Goal: Transaction & Acquisition: Book appointment/travel/reservation

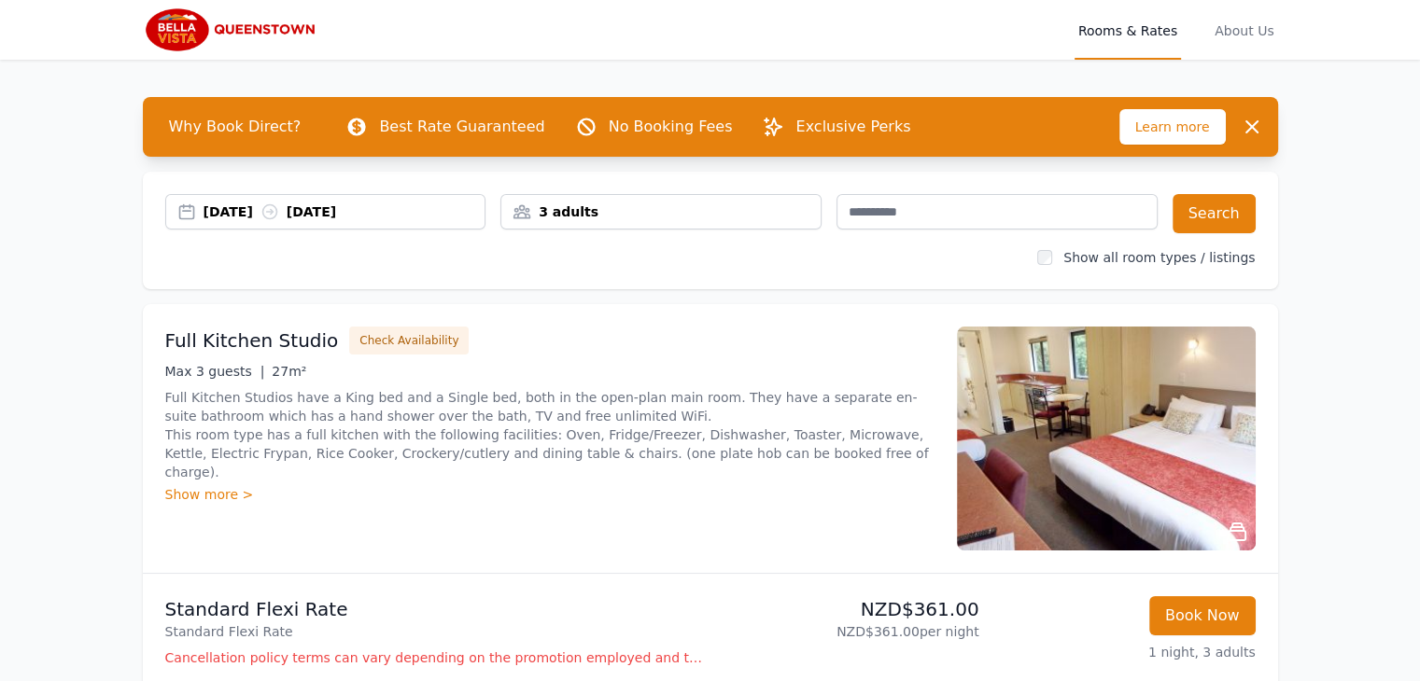
click at [266, 214] on div "[DATE] [DATE]" at bounding box center [345, 212] width 282 height 19
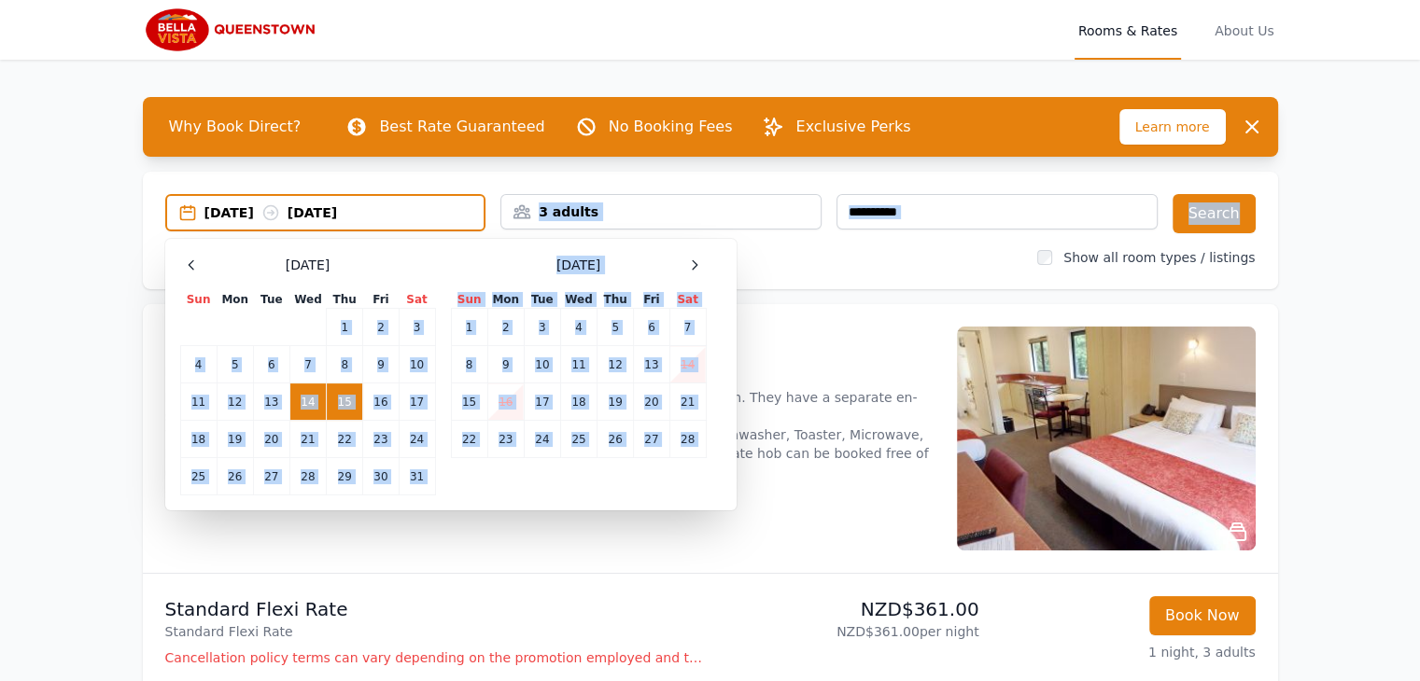
drag, startPoint x: 232, startPoint y: 236, endPoint x: 234, endPoint y: 316, distance: 79.4
click at [234, 289] on div "[DATE] [DATE] Select Dates [DATE] Sun Mon Tue Wed Thu Fri Sat 1 2 3 4 5 6 7 8 9…" at bounding box center [710, 231] width 1135 height 118
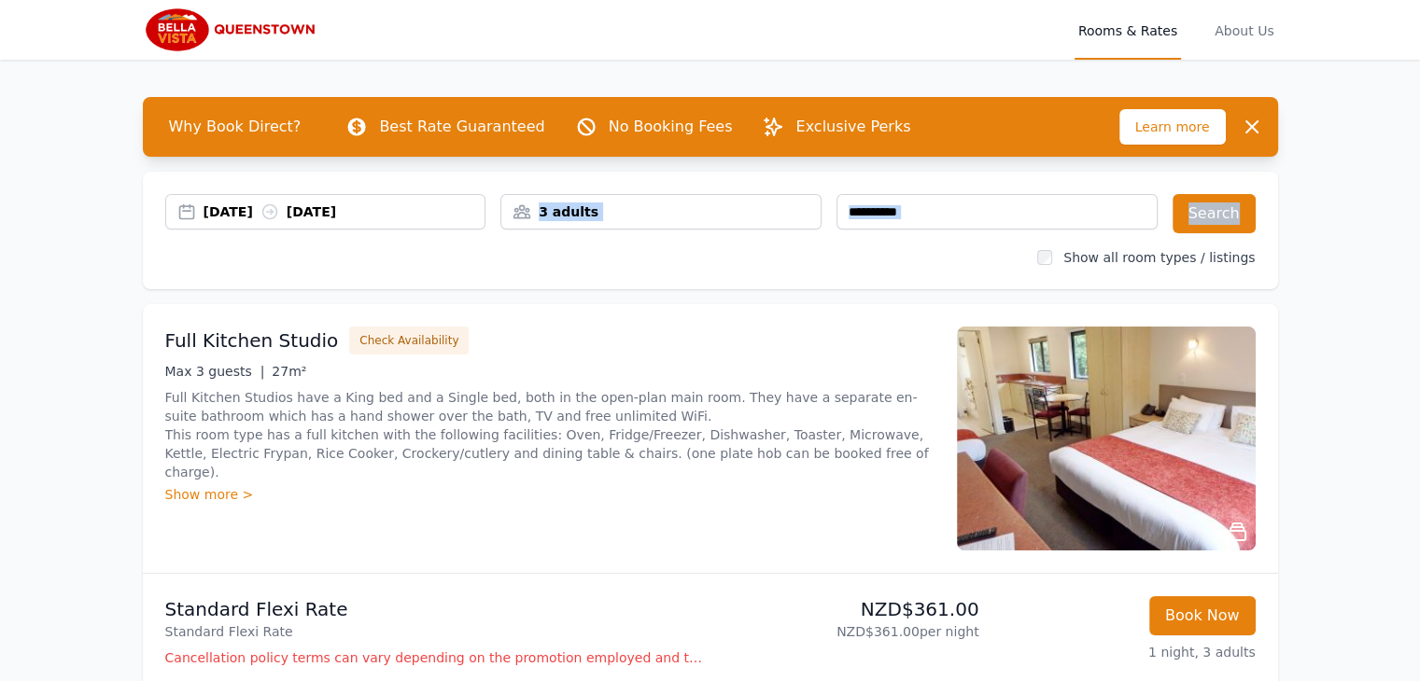
click at [253, 217] on div "[DATE] [DATE]" at bounding box center [345, 212] width 282 height 19
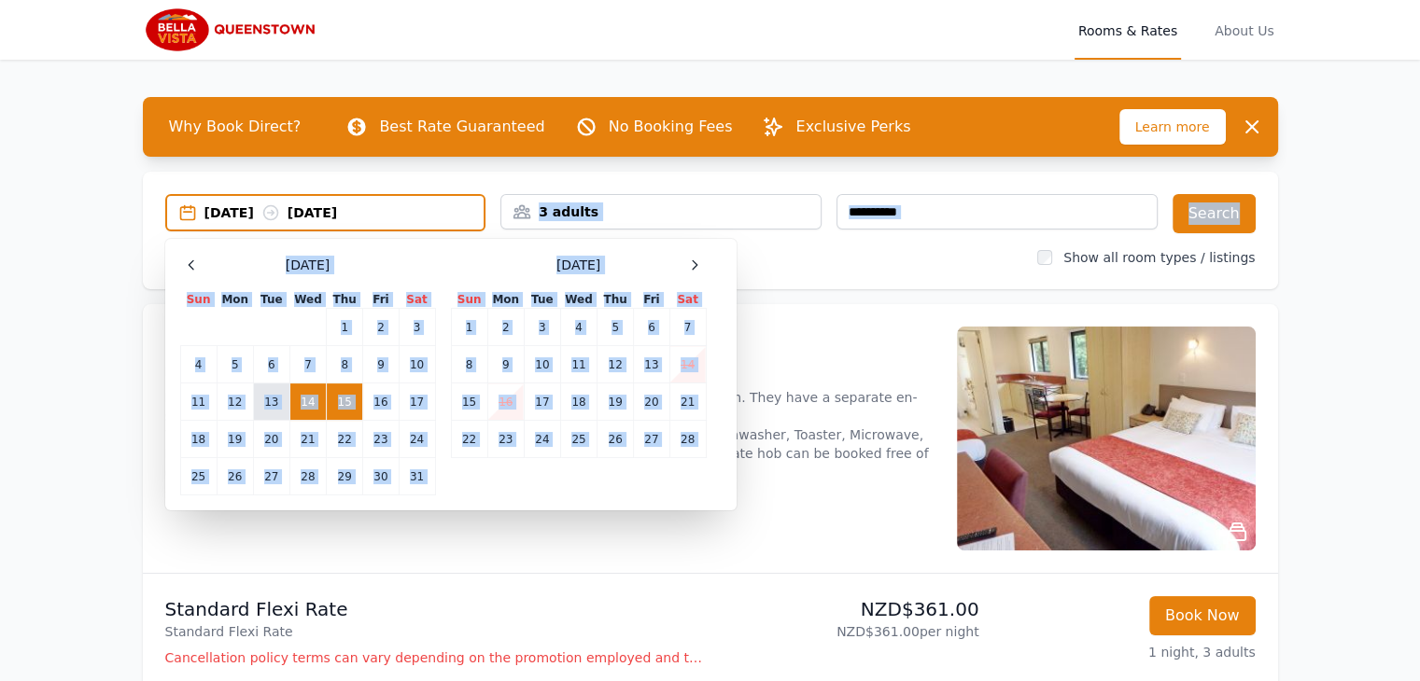
click at [276, 403] on td "13" at bounding box center [271, 402] width 36 height 37
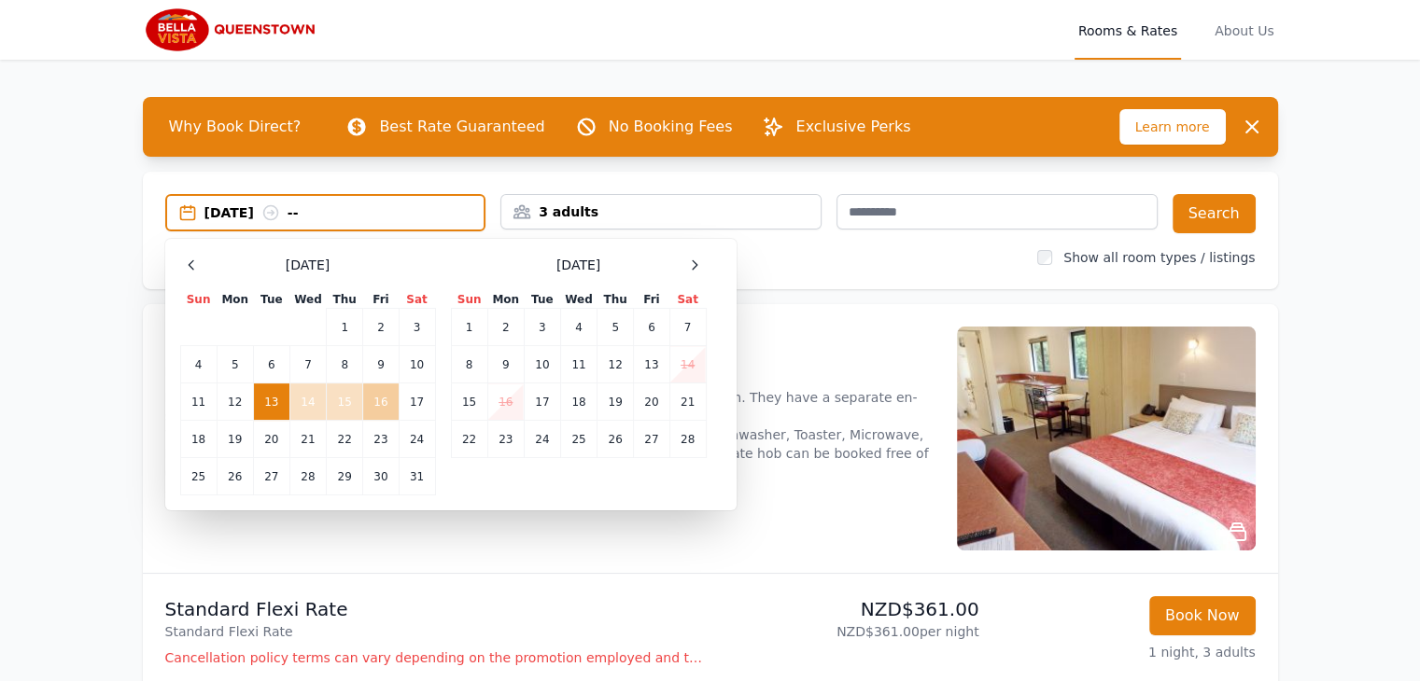
click at [381, 403] on td "16" at bounding box center [380, 402] width 35 height 37
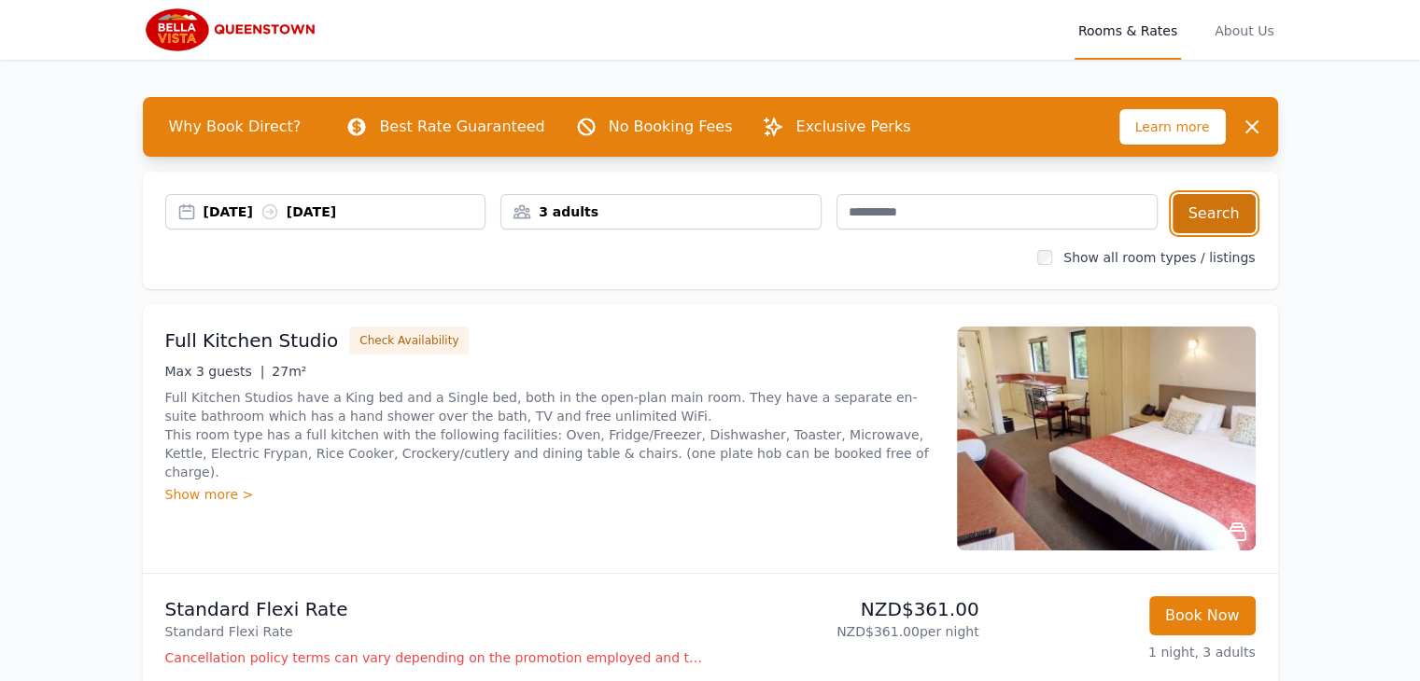
click at [1200, 206] on button "Search" at bounding box center [1214, 213] width 83 height 39
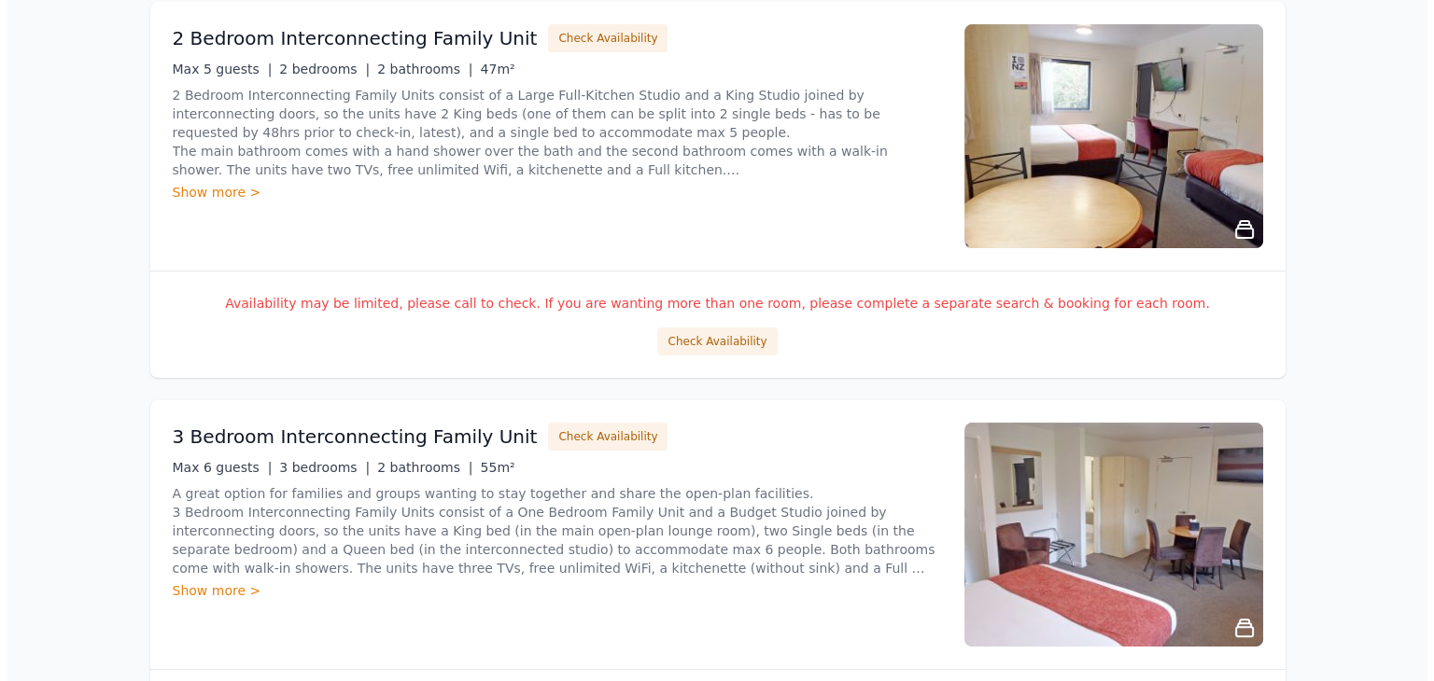
scroll to position [373, 0]
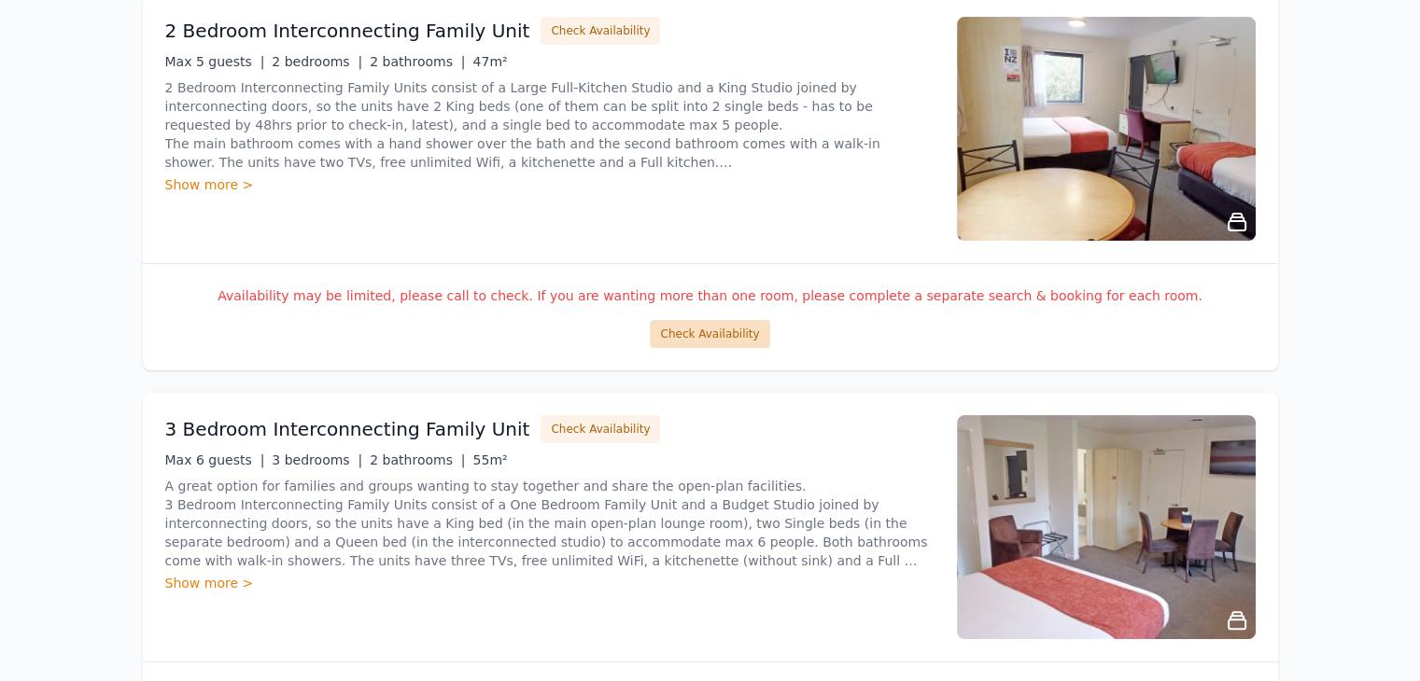
click at [706, 337] on button "Check Availability" at bounding box center [709, 334] width 119 height 28
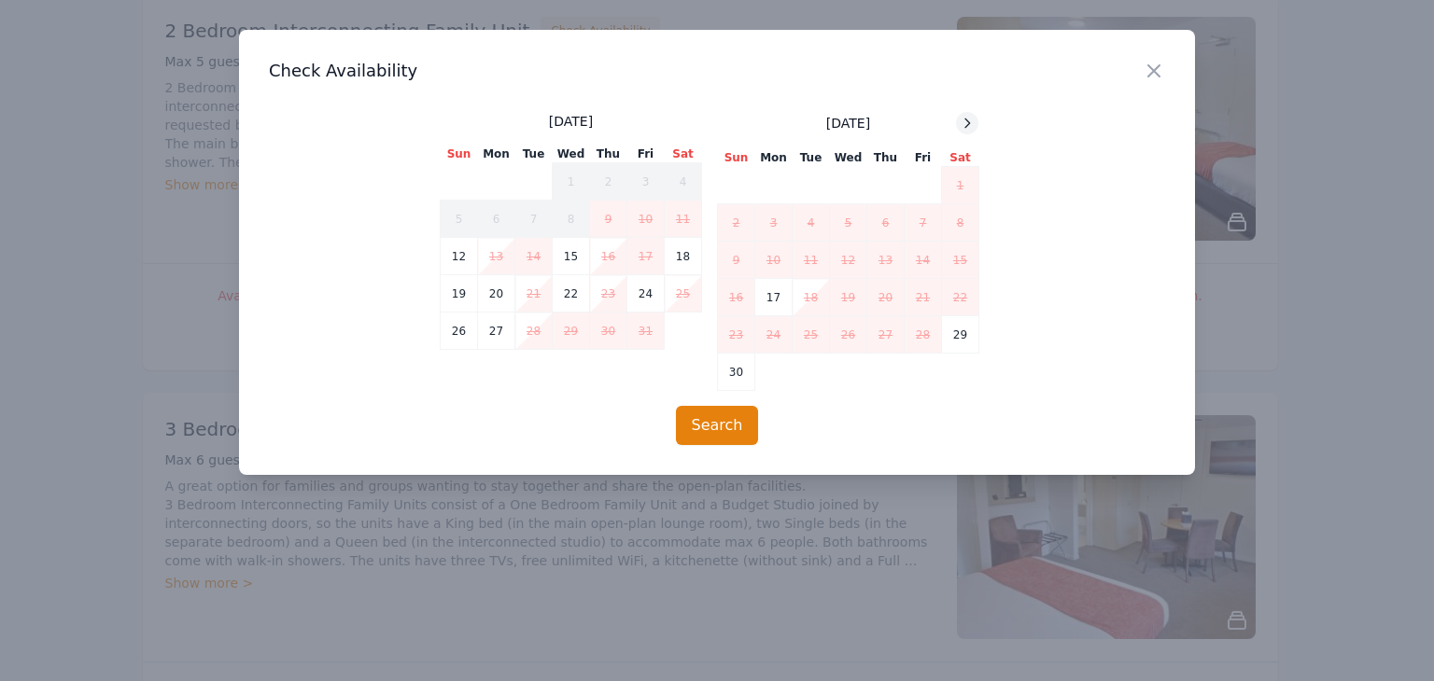
click at [963, 123] on icon at bounding box center [967, 123] width 15 height 15
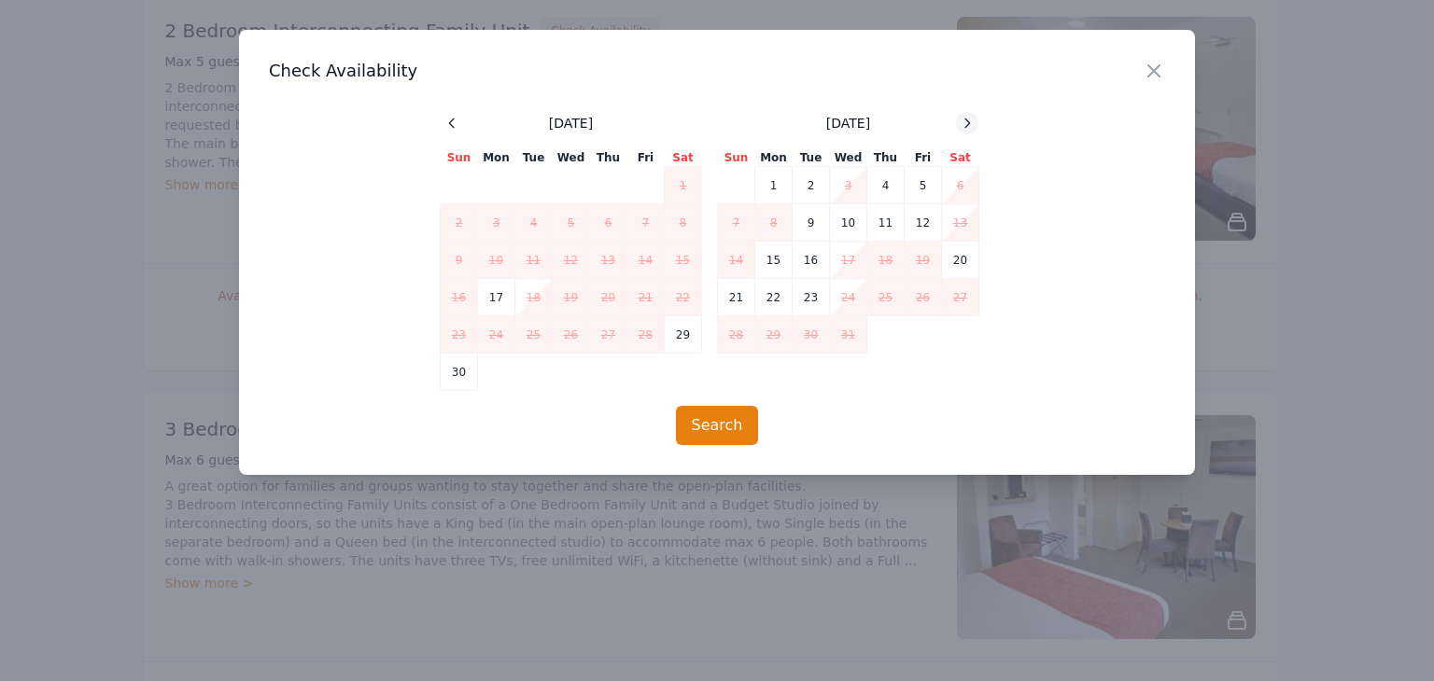
click at [962, 126] on icon at bounding box center [967, 123] width 15 height 15
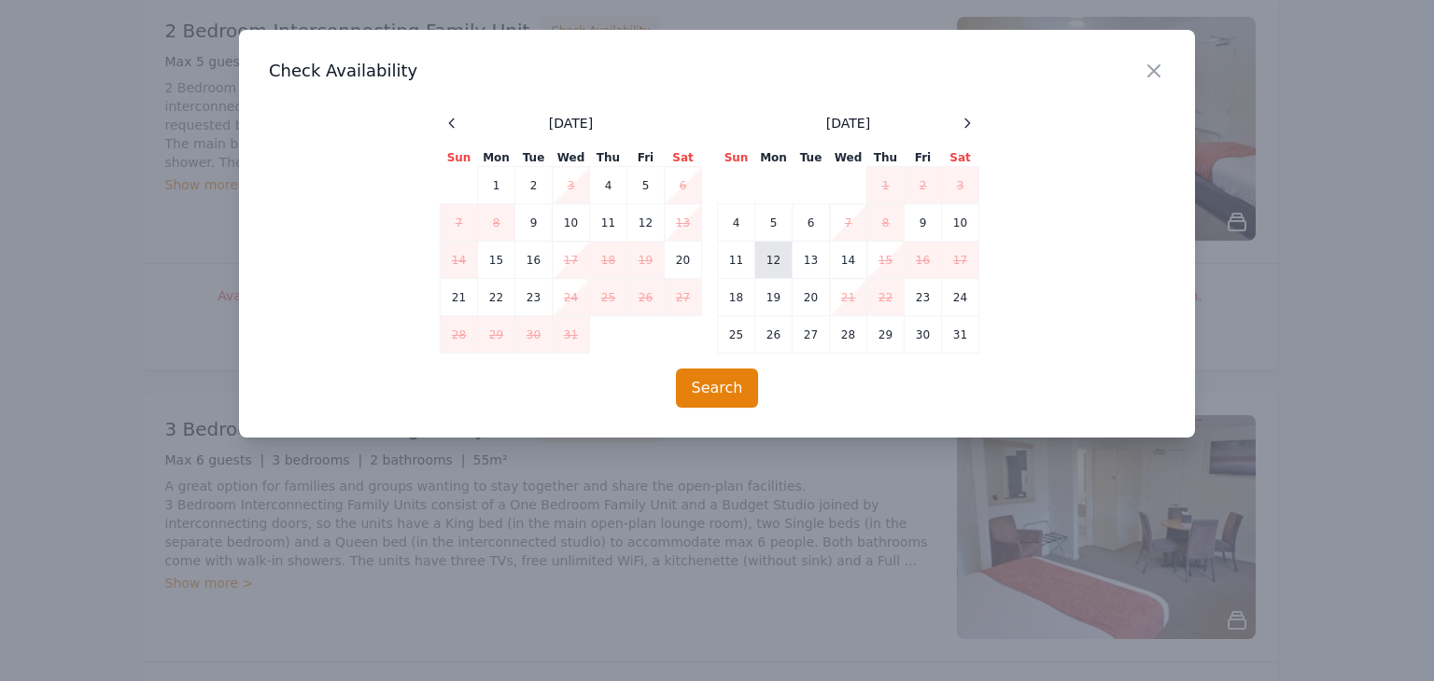
click at [773, 260] on td "12" at bounding box center [773, 260] width 37 height 37
click at [807, 262] on td "13" at bounding box center [811, 260] width 37 height 37
click at [721, 389] on button "Search" at bounding box center [717, 388] width 83 height 39
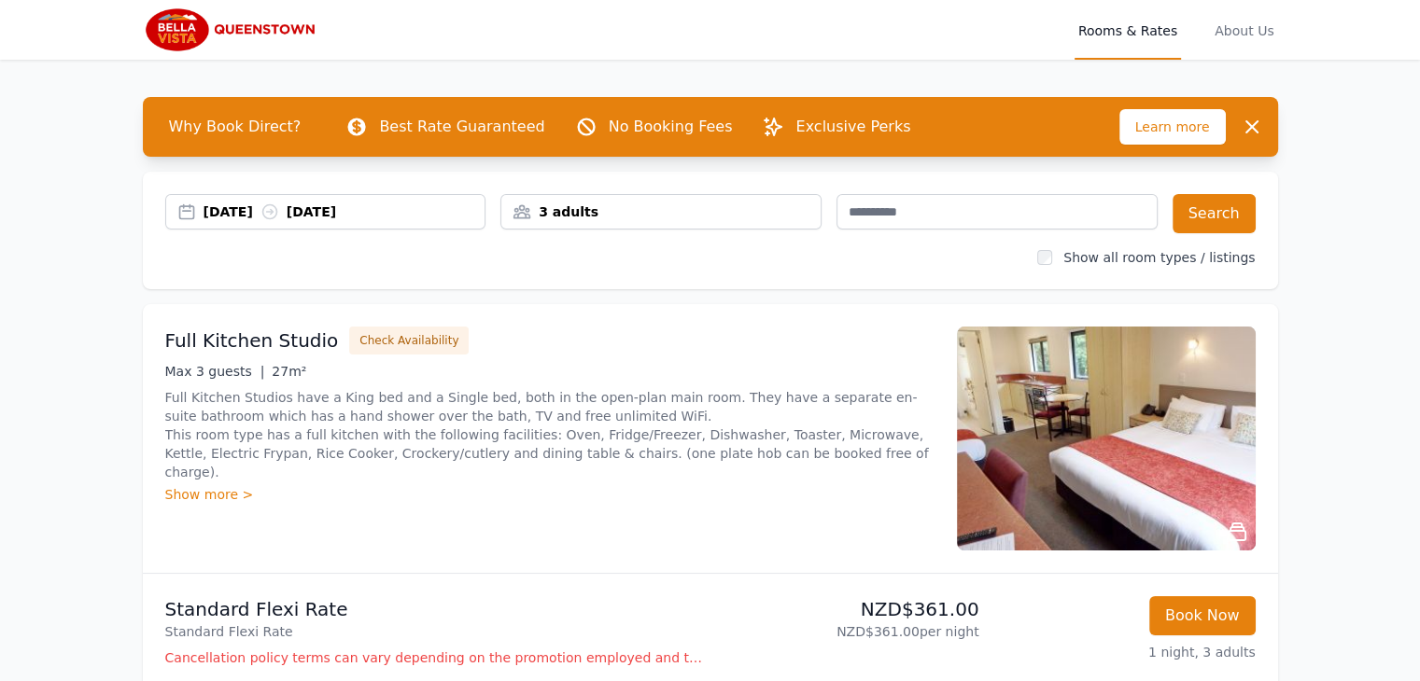
click at [1188, 128] on span "Learn more" at bounding box center [1172, 126] width 106 height 35
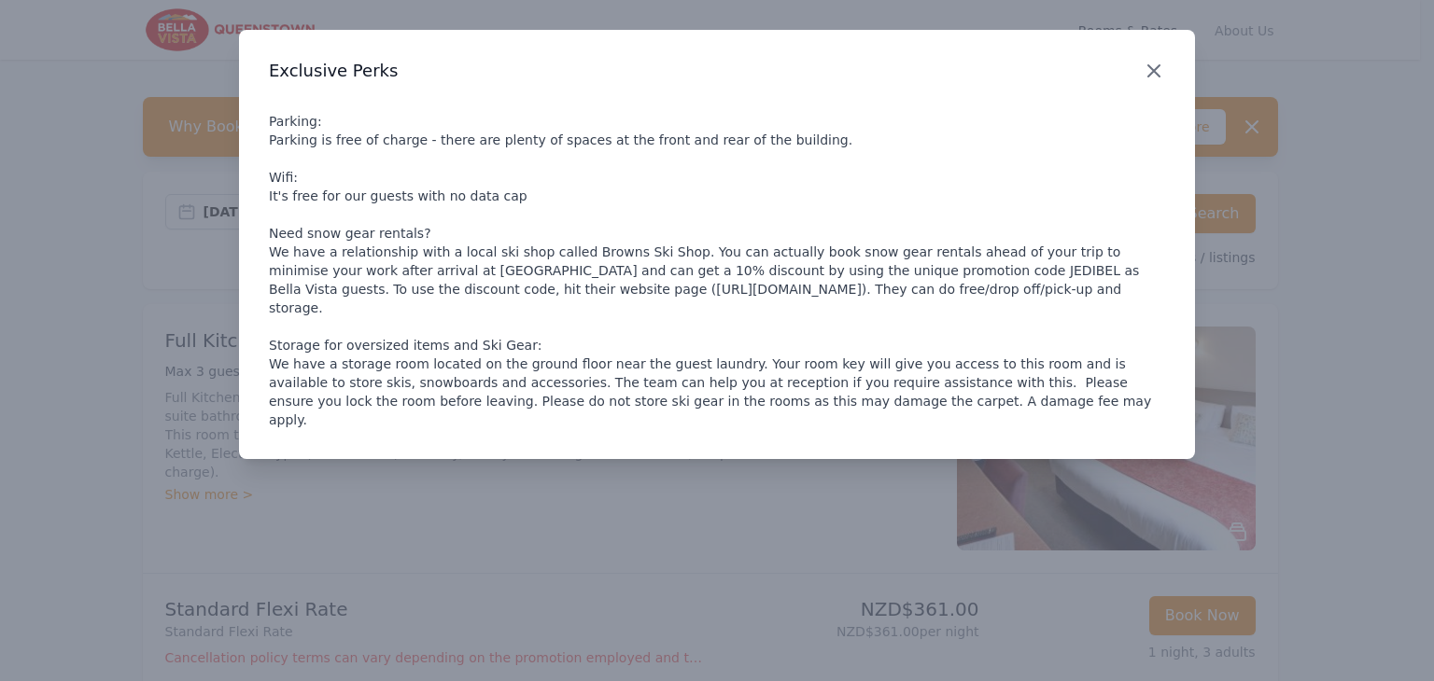
click at [1146, 72] on icon "button" at bounding box center [1154, 71] width 22 height 22
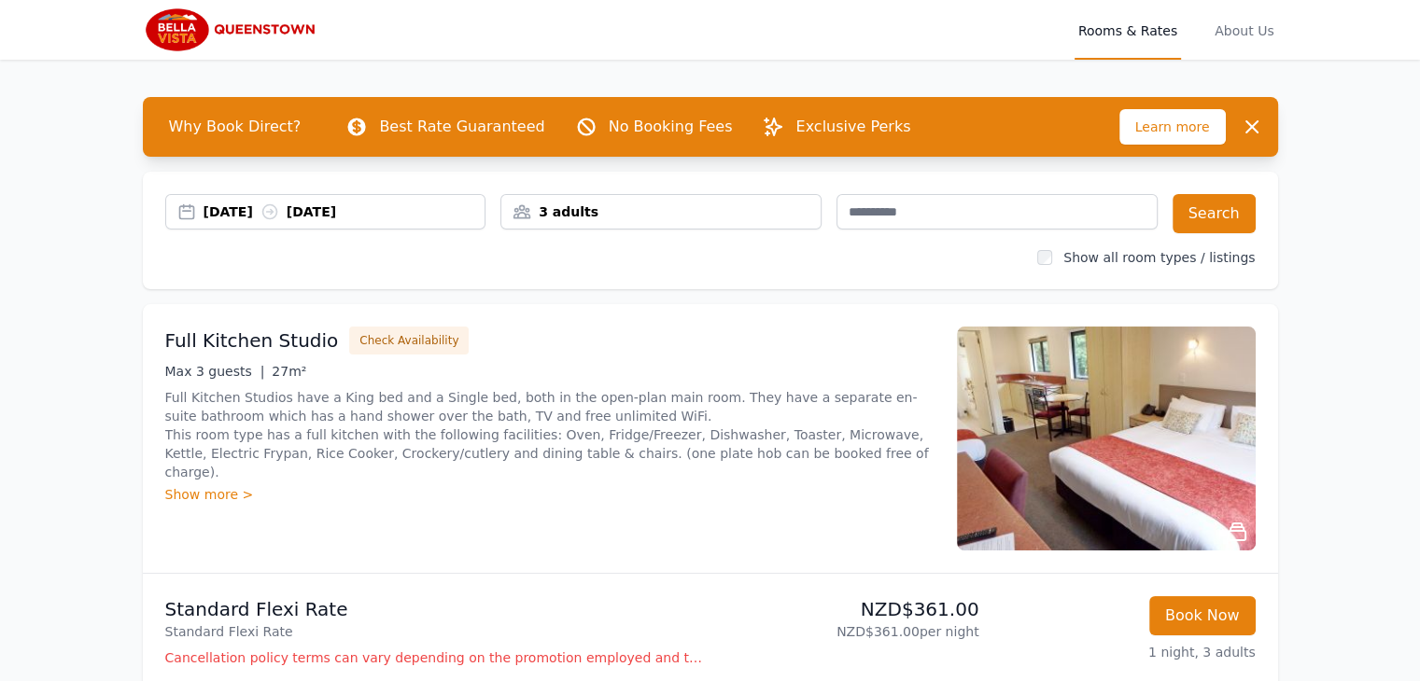
click at [203, 485] on div "Show more >" at bounding box center [549, 494] width 769 height 19
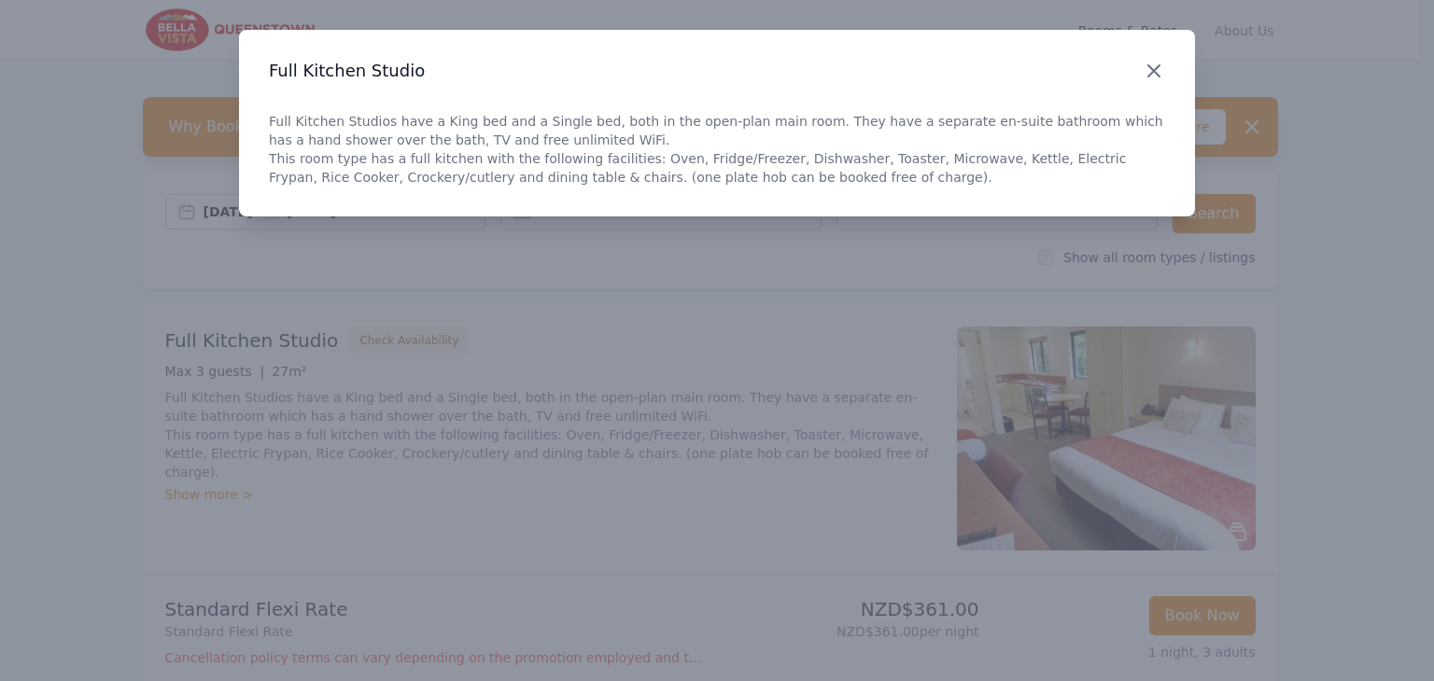
click at [1147, 71] on icon "button" at bounding box center [1154, 71] width 22 height 22
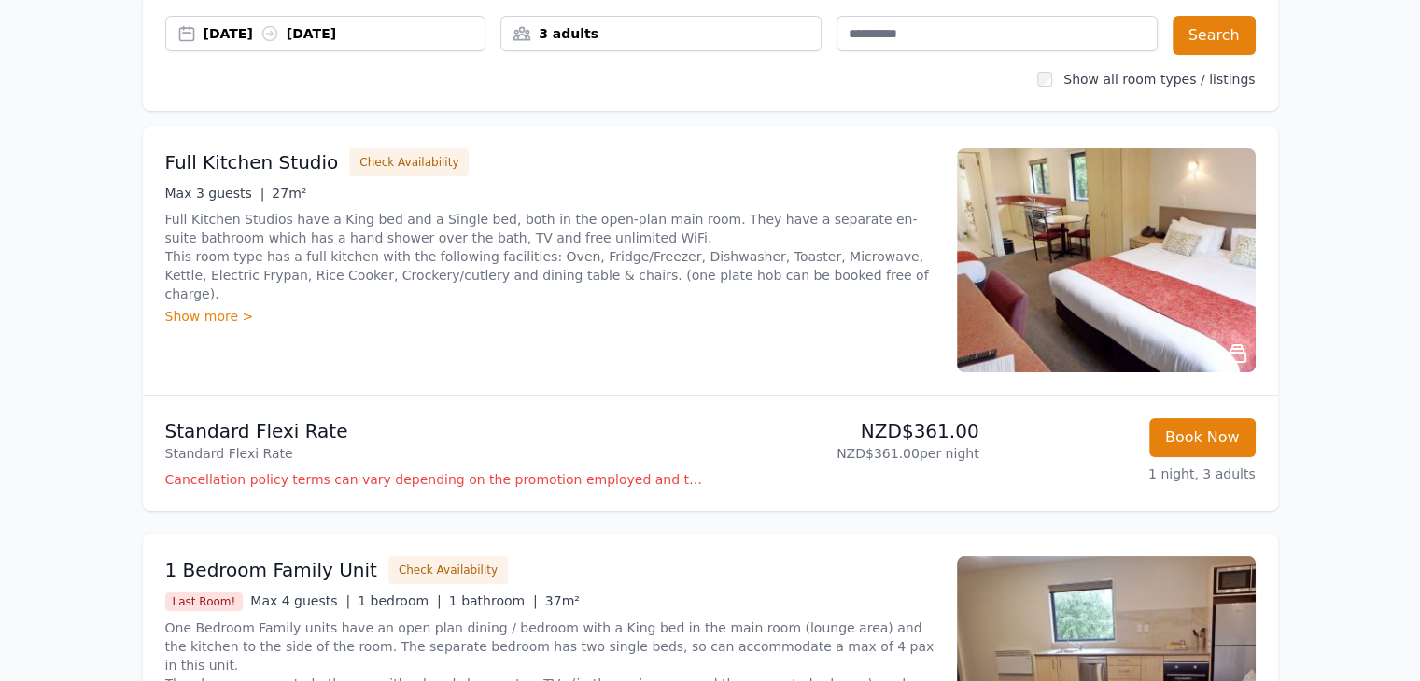
scroll to position [187, 0]
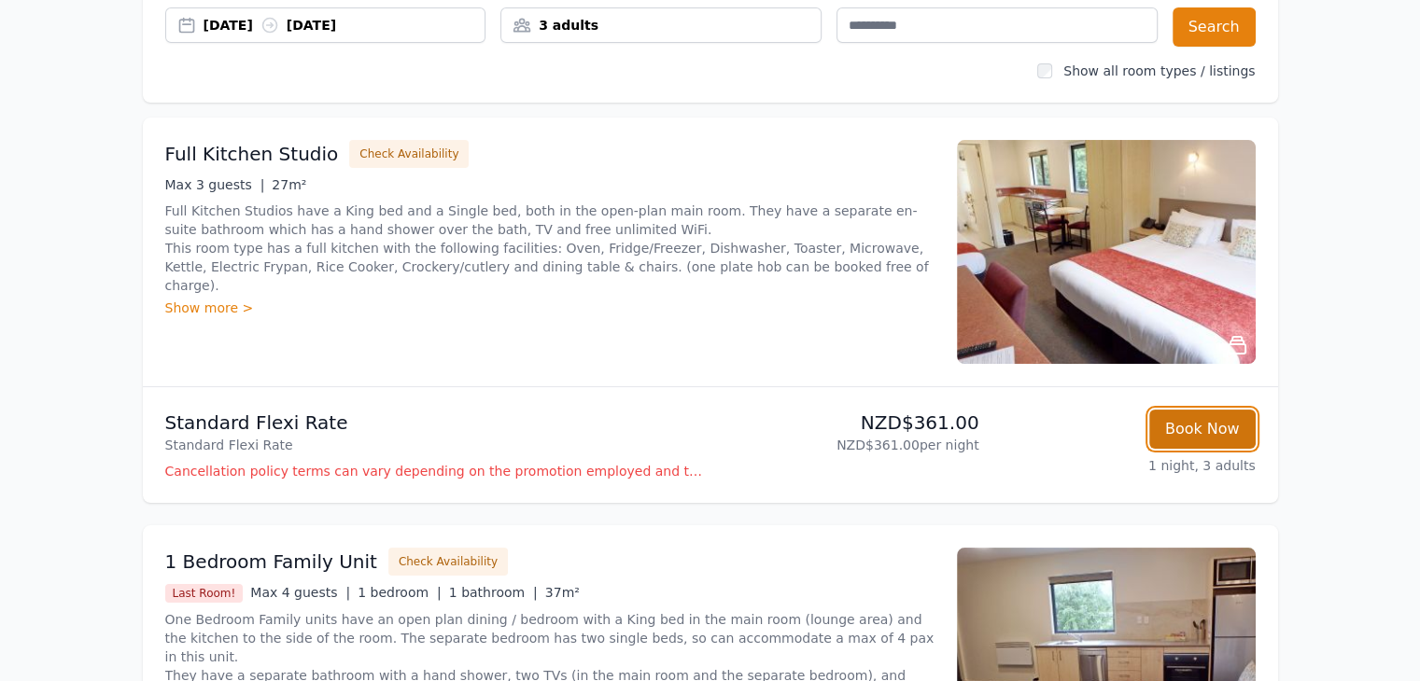
click at [1201, 434] on button "Book Now" at bounding box center [1202, 429] width 106 height 39
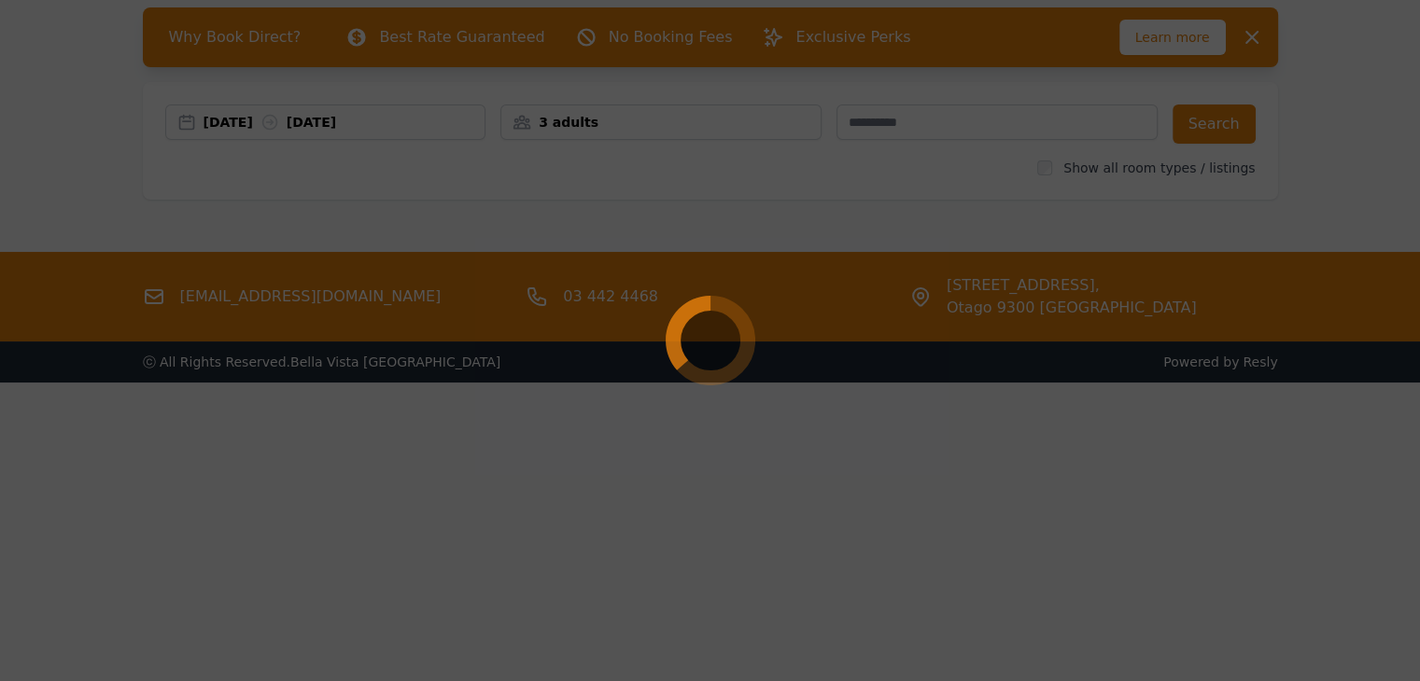
select select "**"
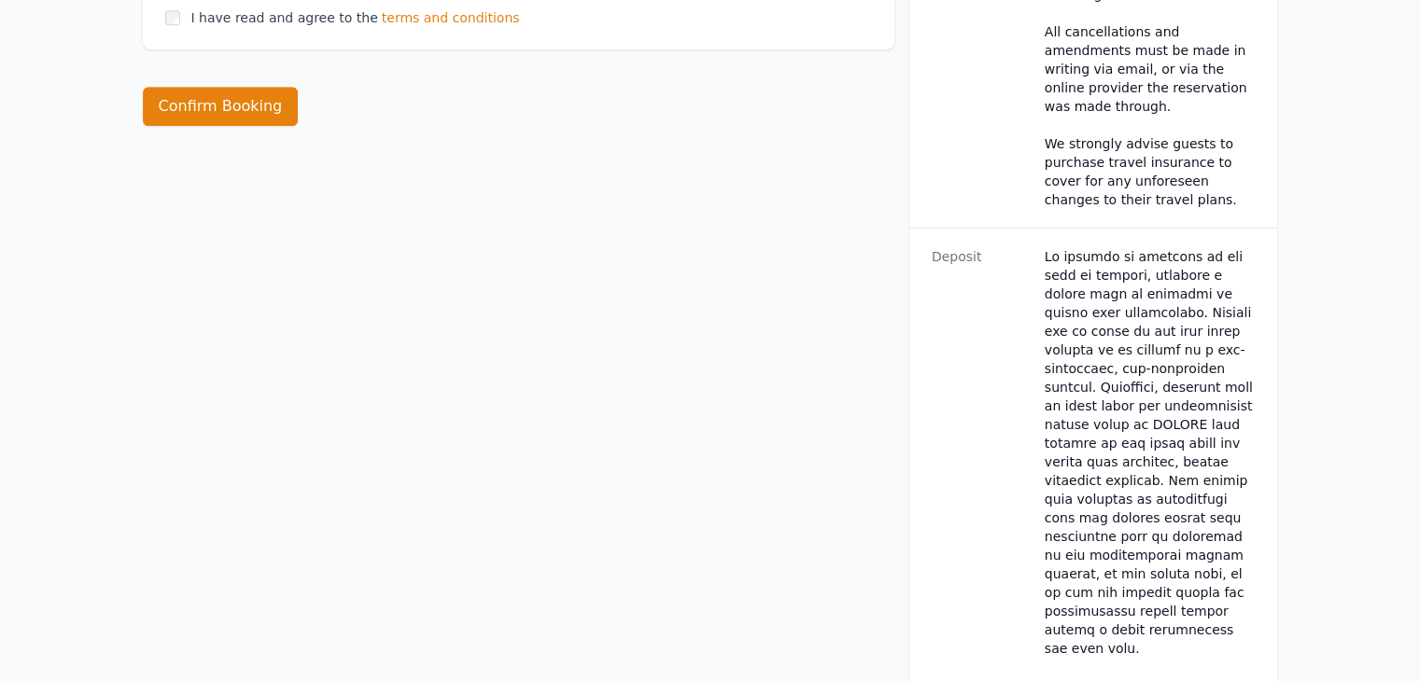
scroll to position [1307, 0]
